Goal: Check status: Check status

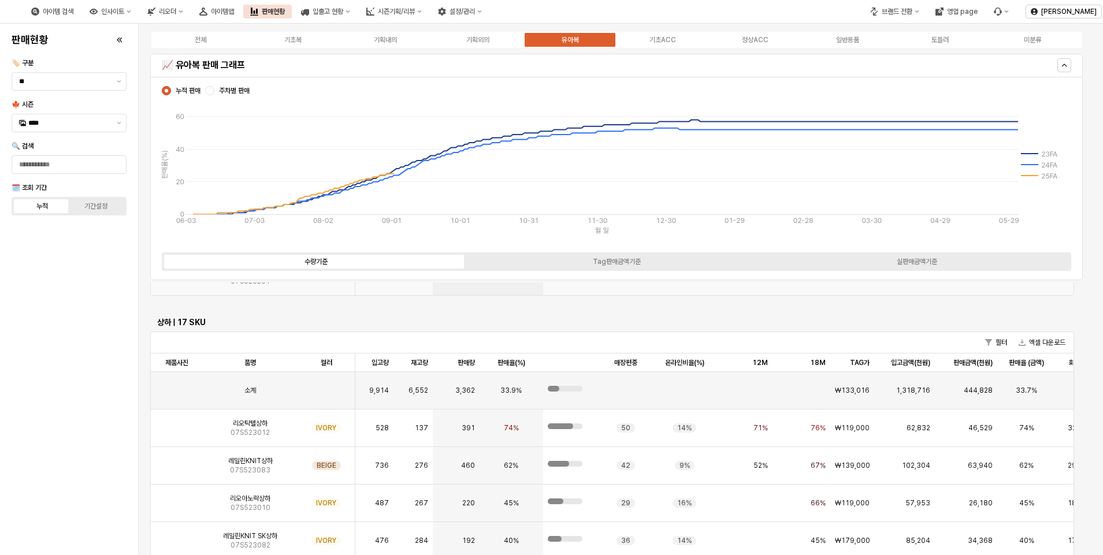
scroll to position [3521, 0]
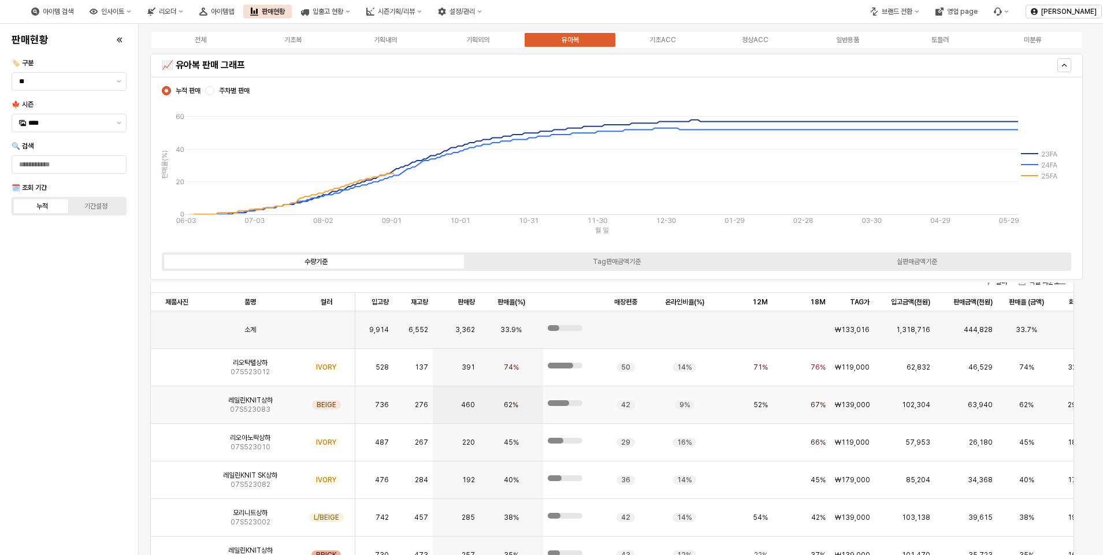
click at [177, 400] on img "App Frame" at bounding box center [177, 400] width 0 height 0
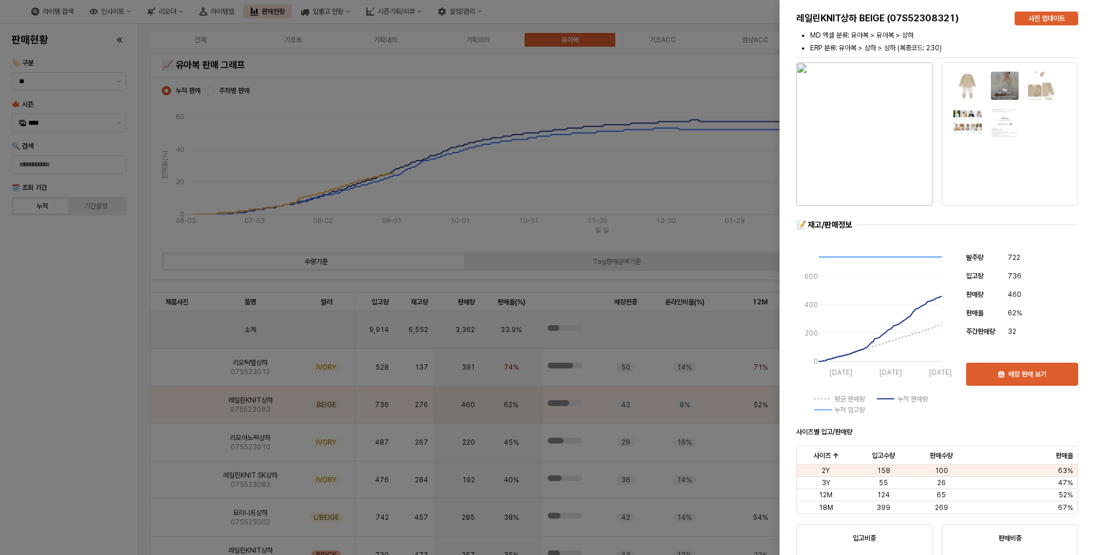
click at [111, 355] on div at bounding box center [551, 277] width 1103 height 555
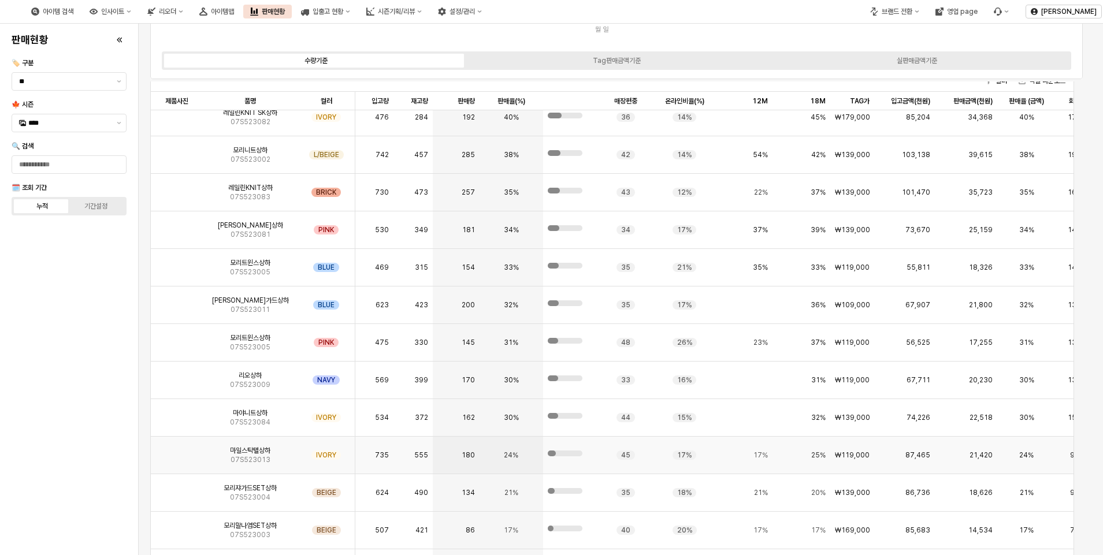
scroll to position [231, 0]
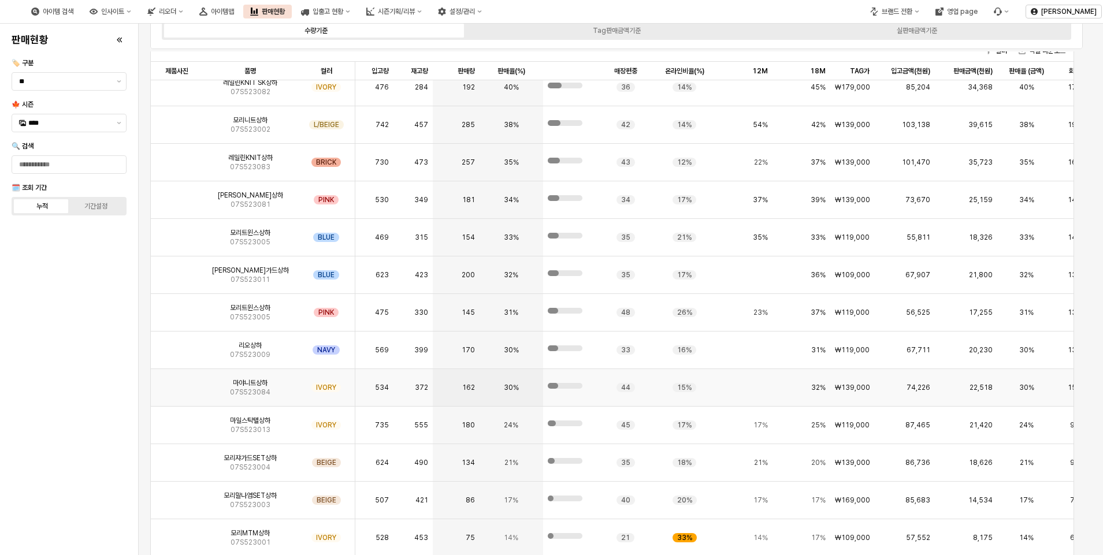
click at [244, 388] on span "07S523084" at bounding box center [250, 392] width 40 height 9
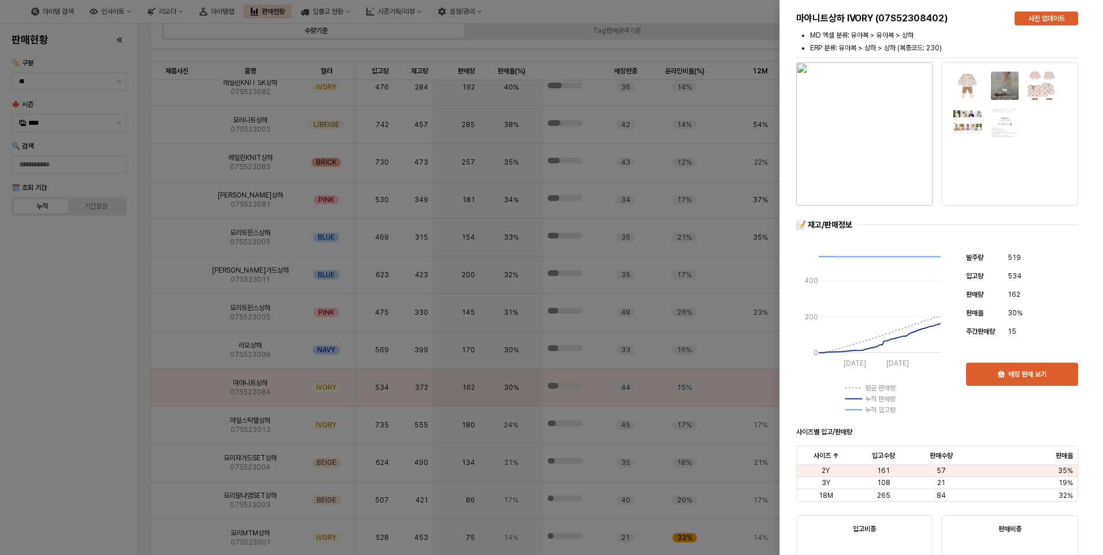
click at [862, 132] on img "button" at bounding box center [864, 133] width 136 height 143
click at [1012, 79] on img at bounding box center [1004, 85] width 29 height 29
click at [1059, 91] on div at bounding box center [1005, 106] width 112 height 74
click at [1038, 90] on img at bounding box center [1041, 85] width 29 height 29
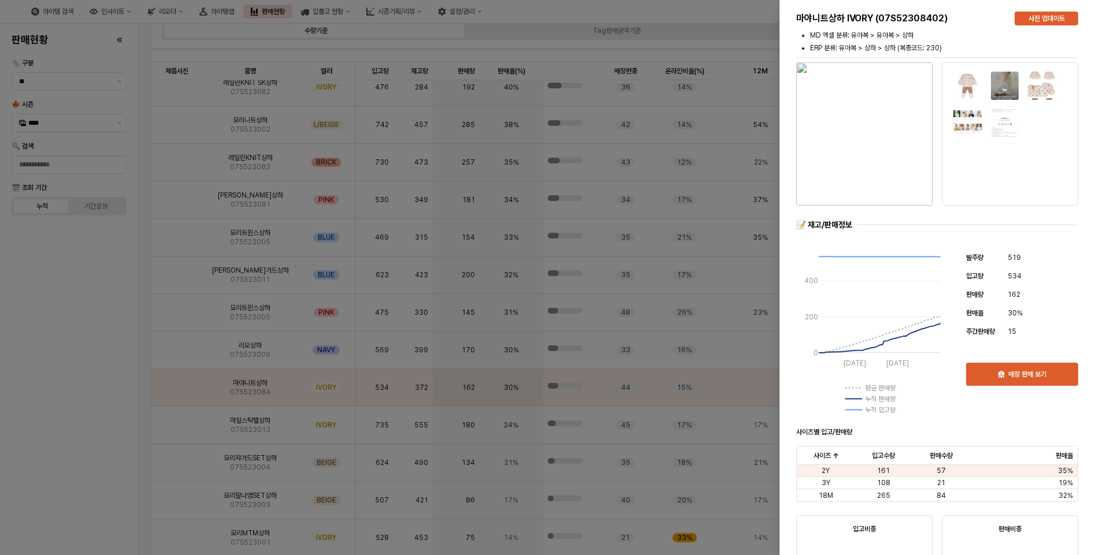
click at [995, 126] on img at bounding box center [1004, 123] width 29 height 29
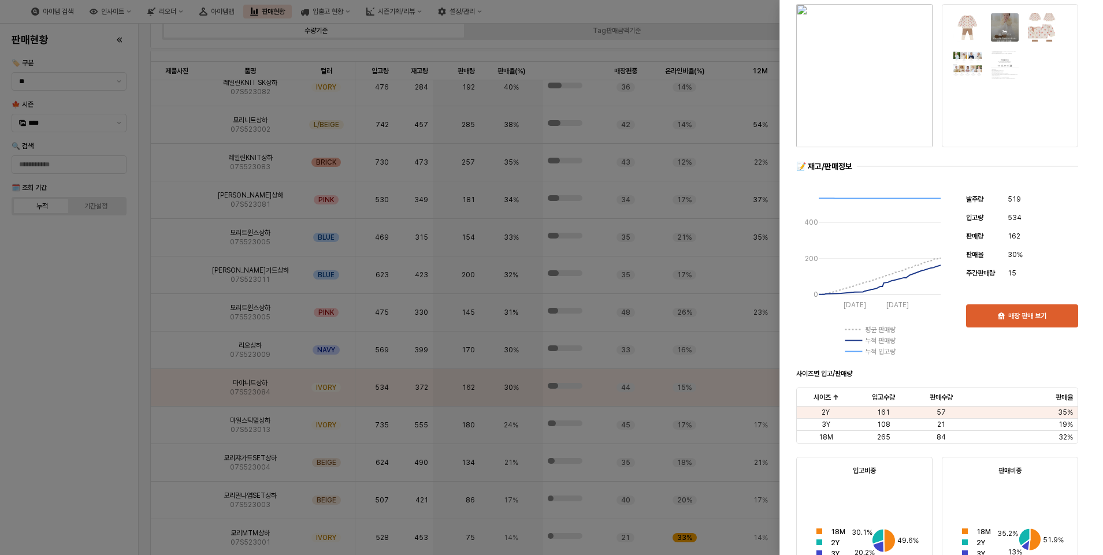
scroll to position [173, 0]
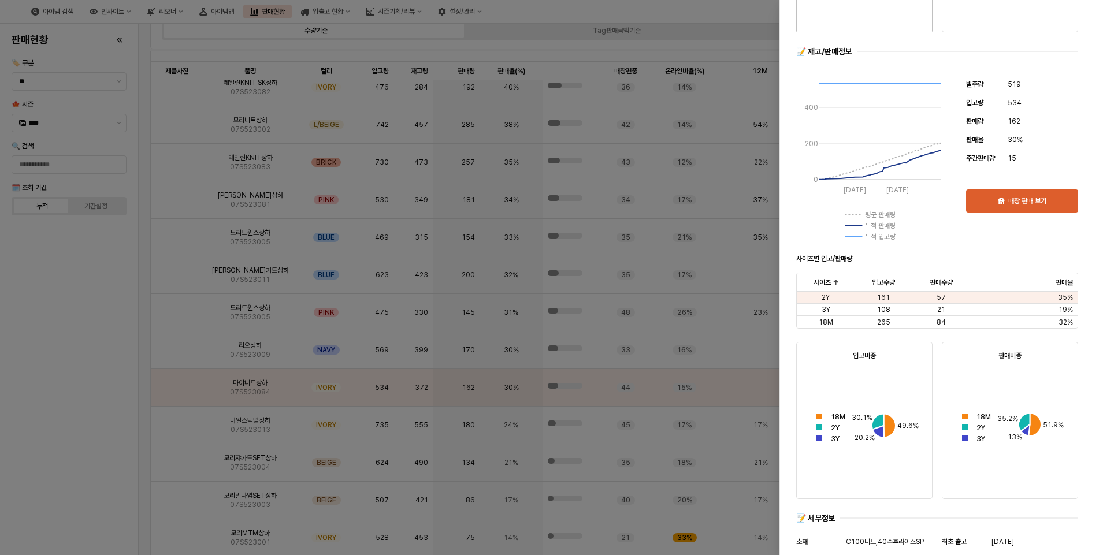
click at [87, 337] on div at bounding box center [551, 277] width 1103 height 555
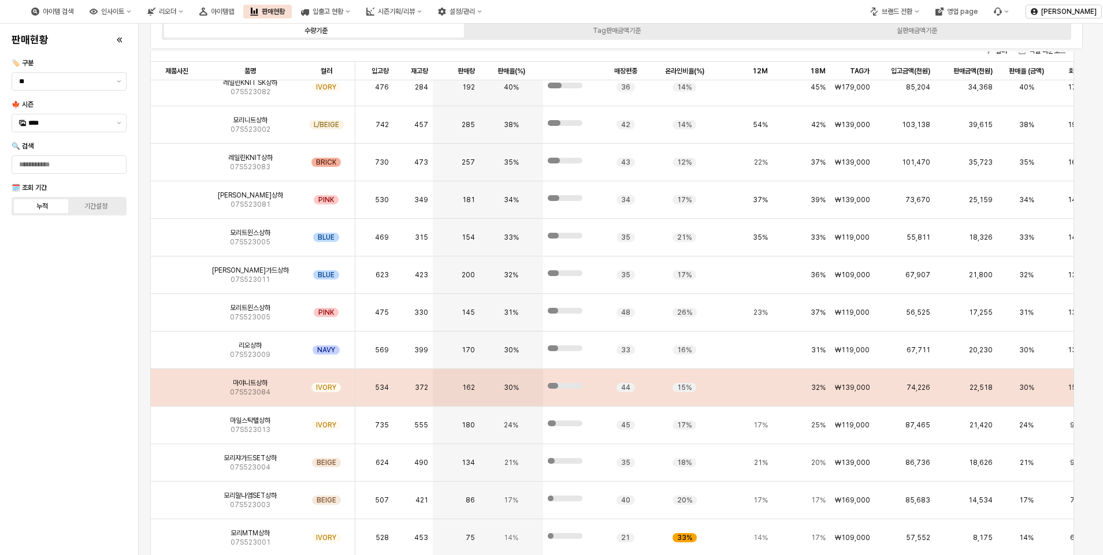
click at [177, 383] on img "App Frame" at bounding box center [177, 383] width 0 height 0
click at [251, 378] on span "마야니트상하" at bounding box center [250, 382] width 35 height 9
click at [177, 383] on img "App Frame" at bounding box center [177, 383] width 0 height 0
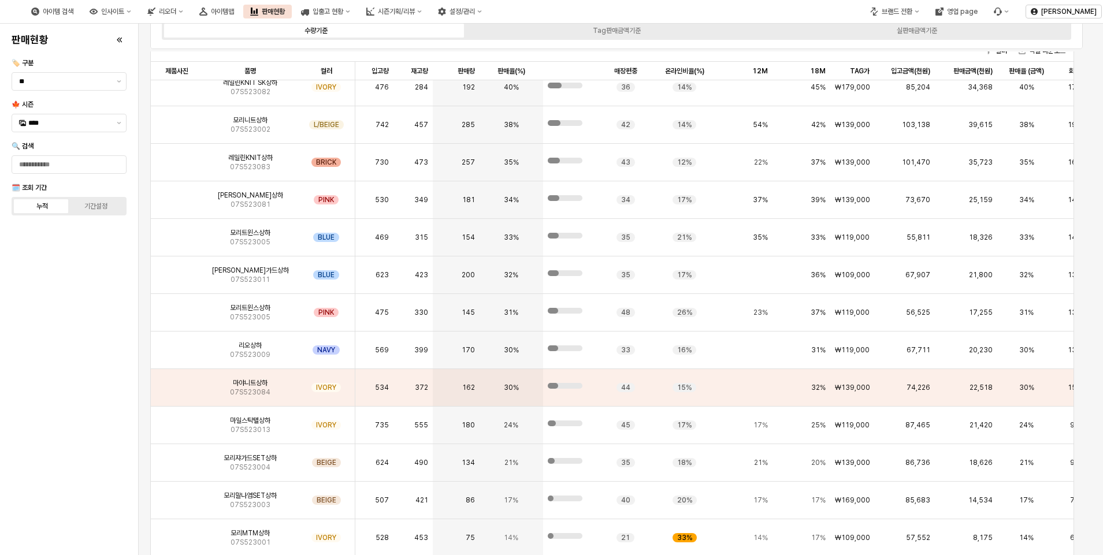
click at [38, 438] on div "판매현황 🏷️ 구분 ** 🍁 시즌 **** 🔍 검색 🗓️ 조회 기간 누적 기간설정" at bounding box center [69, 289] width 124 height 522
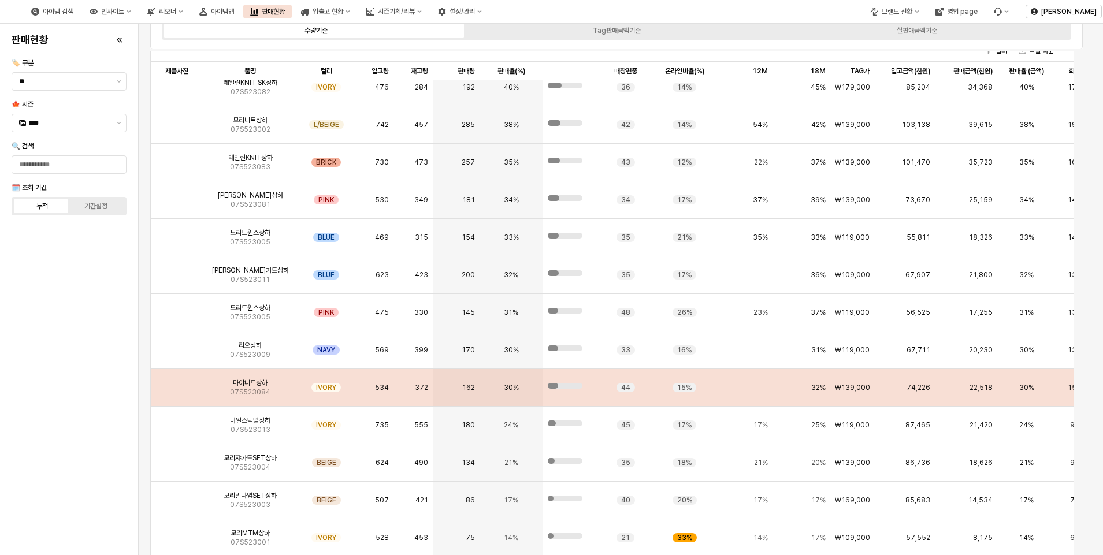
click at [177, 383] on img "App Frame" at bounding box center [177, 383] width 0 height 0
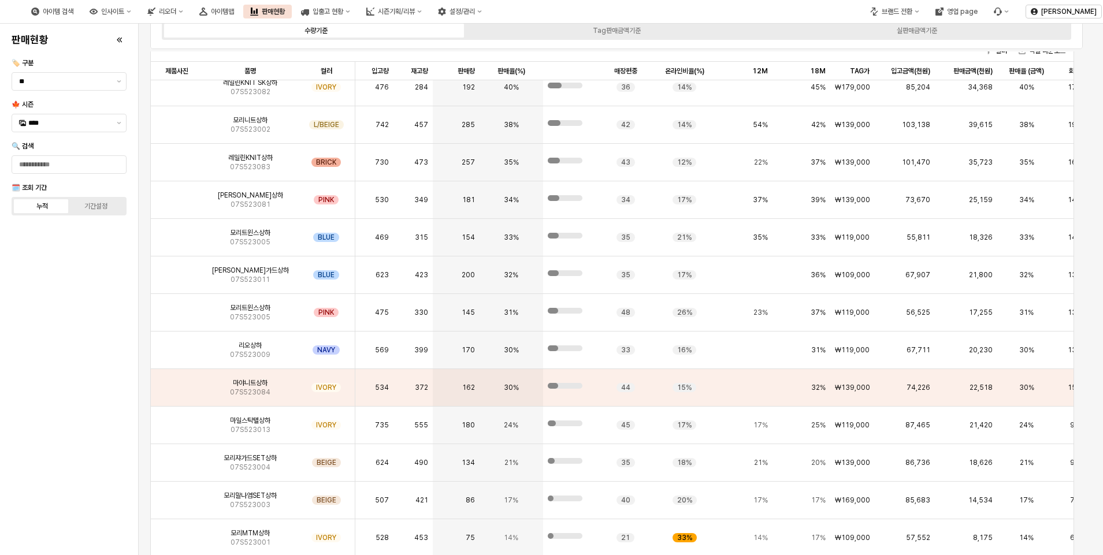
drag, startPoint x: 132, startPoint y: 417, endPoint x: 188, endPoint y: 417, distance: 55.5
click at [134, 417] on div "판매현황 🏷️ 구분 ** 🍁 시즌 **** 🔍 검색 🗓️ 조회 기간 누적 기간설정" at bounding box center [69, 289] width 138 height 531
click at [177, 421] on img "App Frame" at bounding box center [177, 421] width 0 height 0
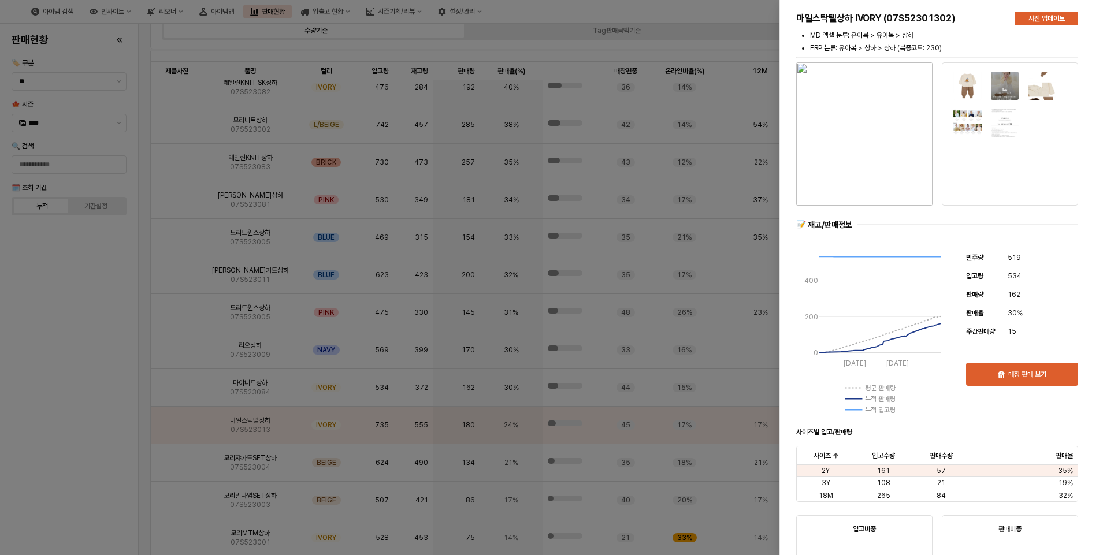
click at [137, 419] on div at bounding box center [551, 277] width 1103 height 555
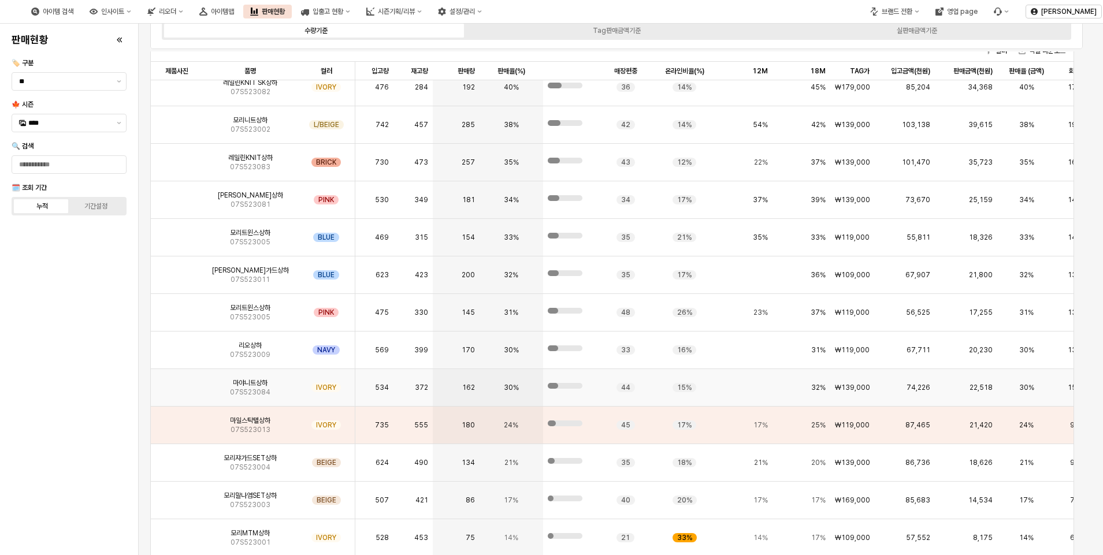
click at [233, 378] on span "마야니트상하" at bounding box center [250, 382] width 35 height 9
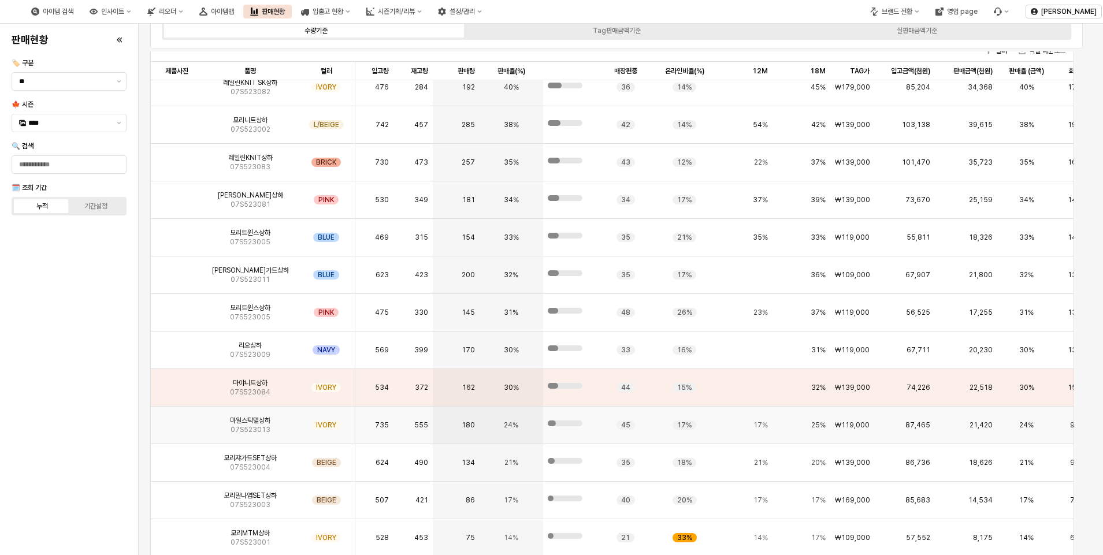
click at [244, 416] on span "마일스탁텔상하" at bounding box center [250, 420] width 40 height 9
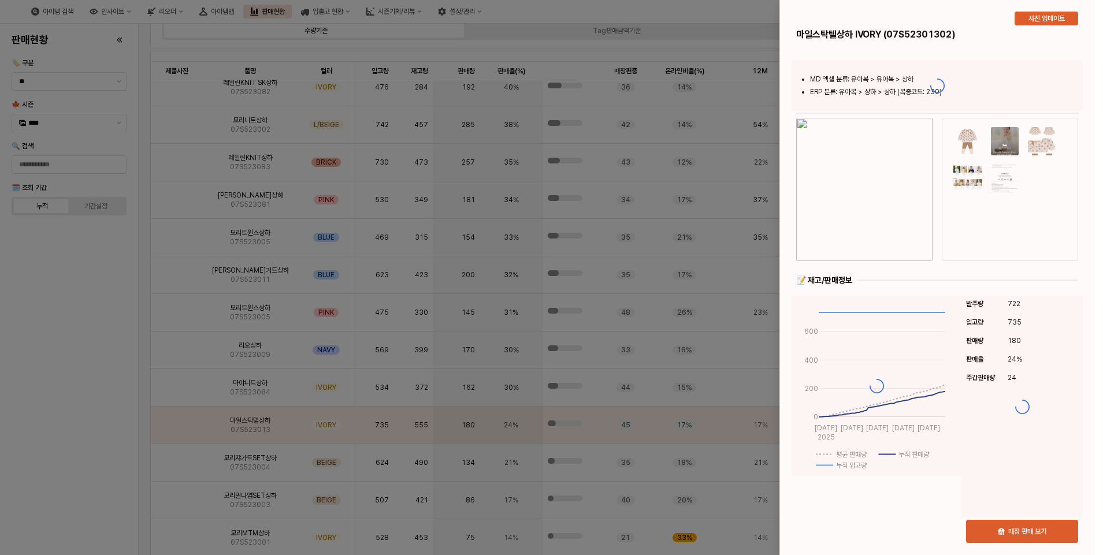
click at [177, 381] on div at bounding box center [551, 277] width 1103 height 555
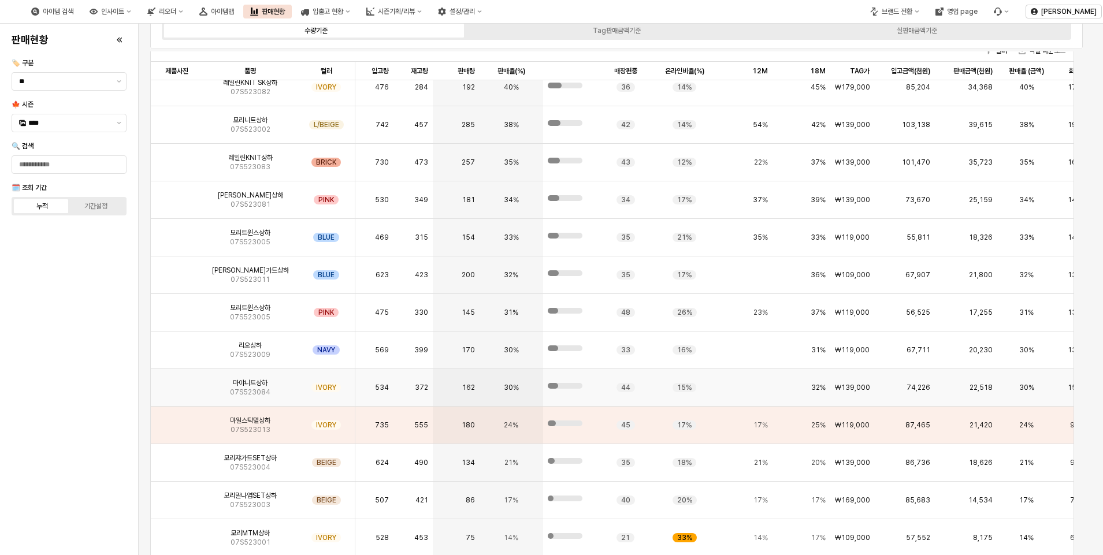
click at [232, 388] on span "07S523084" at bounding box center [250, 392] width 40 height 9
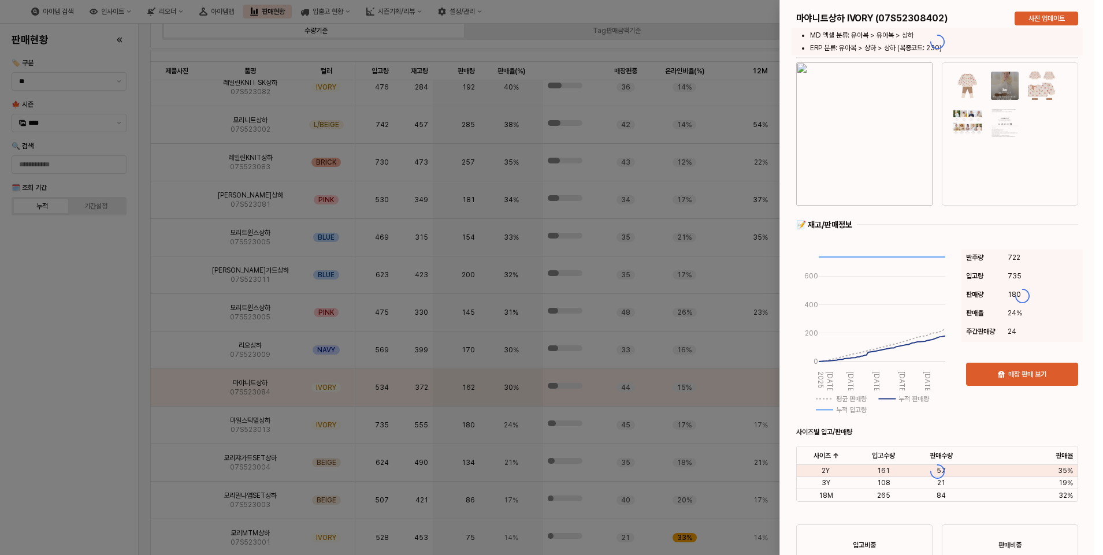
click at [871, 128] on div at bounding box center [937, 471] width 314 height 943
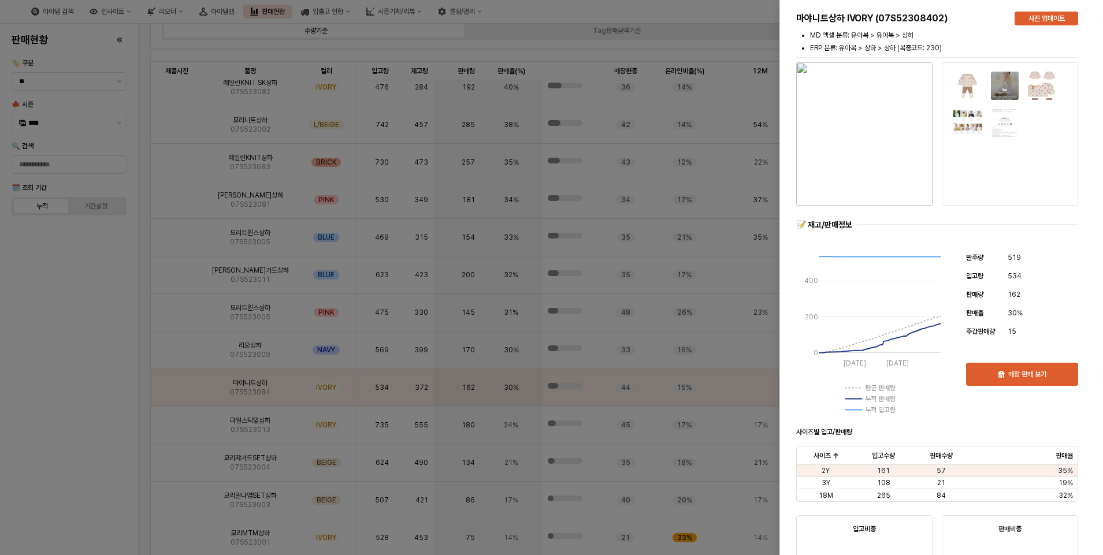
click at [876, 142] on img "button" at bounding box center [864, 133] width 136 height 143
